Goal: Information Seeking & Learning: Learn about a topic

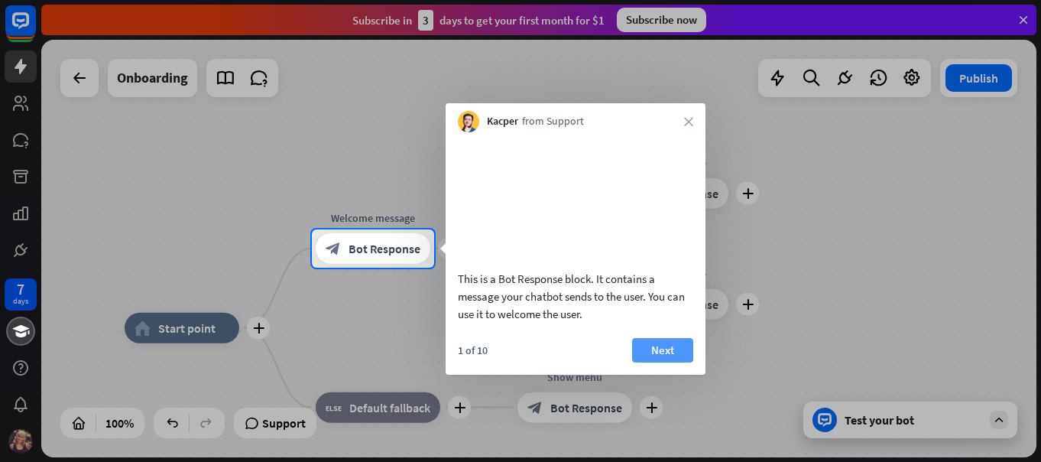
click at [673, 362] on button "Next" at bounding box center [662, 350] width 61 height 24
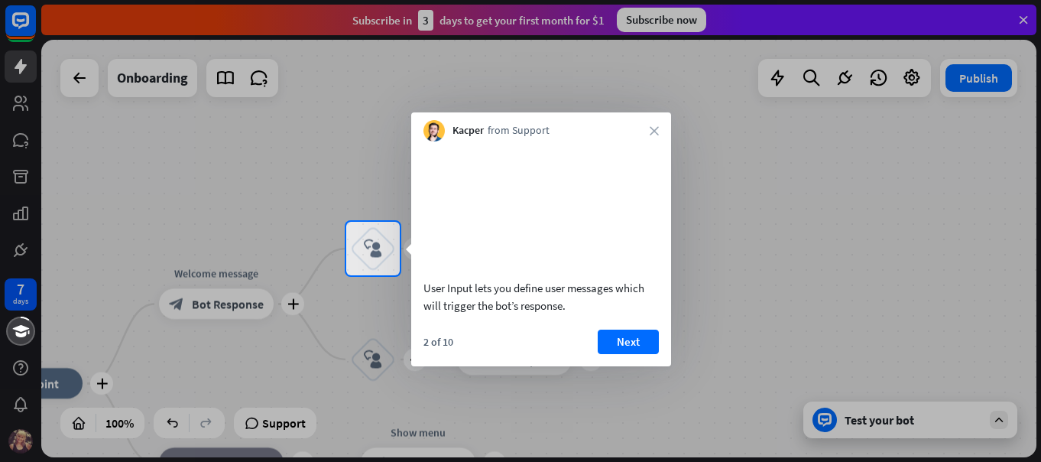
click at [369, 364] on div at bounding box center [520, 368] width 1041 height 187
click at [235, 300] on div at bounding box center [520, 368] width 1041 height 187
click at [651, 126] on icon "close" at bounding box center [654, 130] width 9 height 9
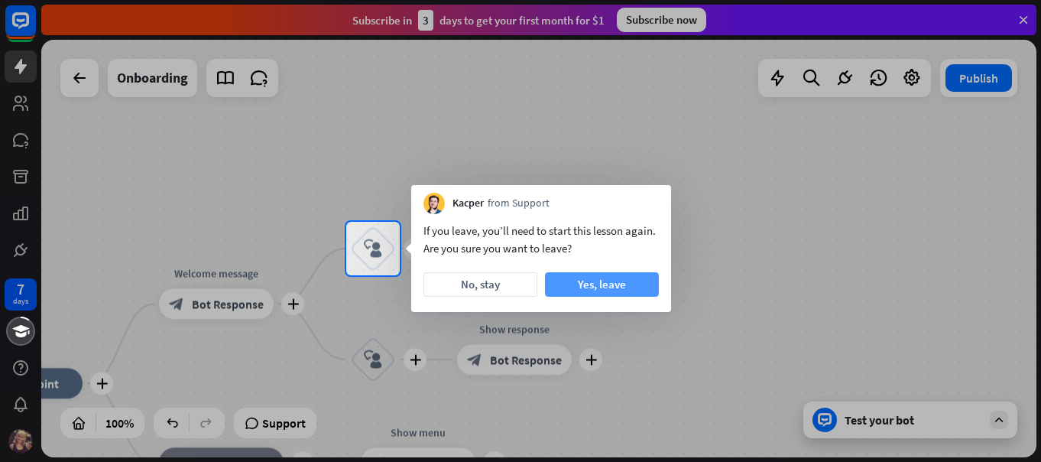
click at [592, 284] on button "Yes, leave" at bounding box center [602, 284] width 114 height 24
